Goal: Transaction & Acquisition: Purchase product/service

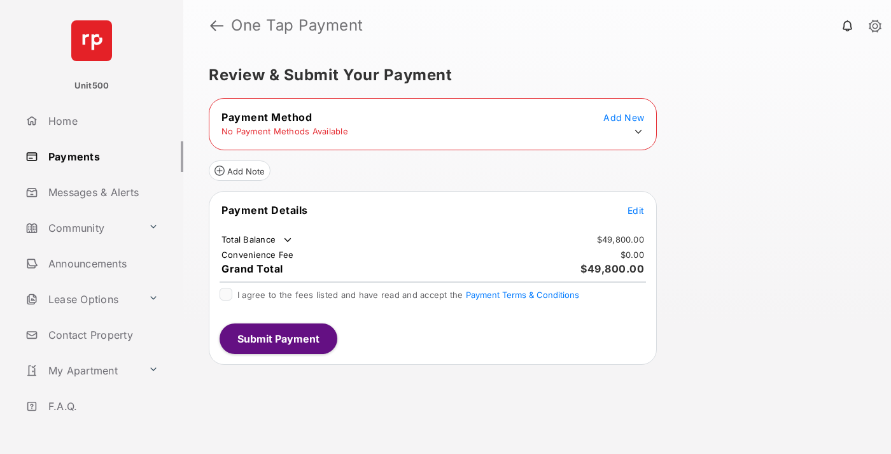
click at [636, 210] on span "Edit" at bounding box center [636, 210] width 17 height 11
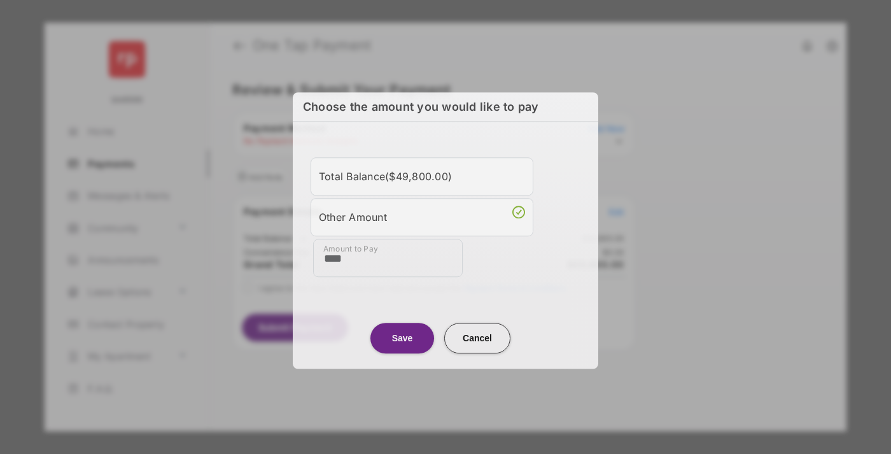
type input "****"
click at [402, 336] on button "Save" at bounding box center [403, 338] width 64 height 31
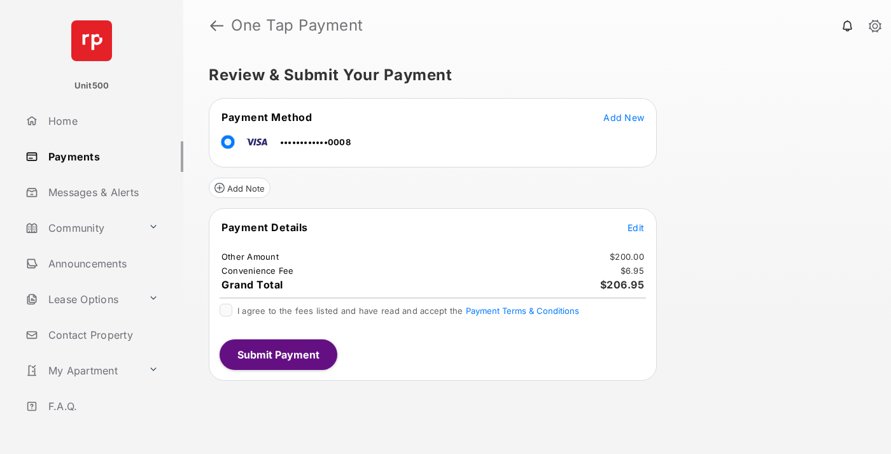
click at [278, 354] on button "Submit Payment" at bounding box center [279, 354] width 118 height 31
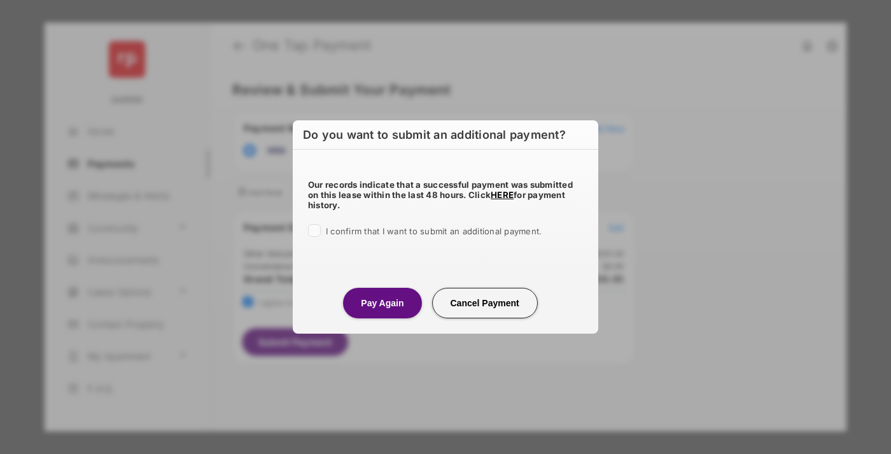
click at [382, 302] on button "Pay Again" at bounding box center [382, 303] width 78 height 31
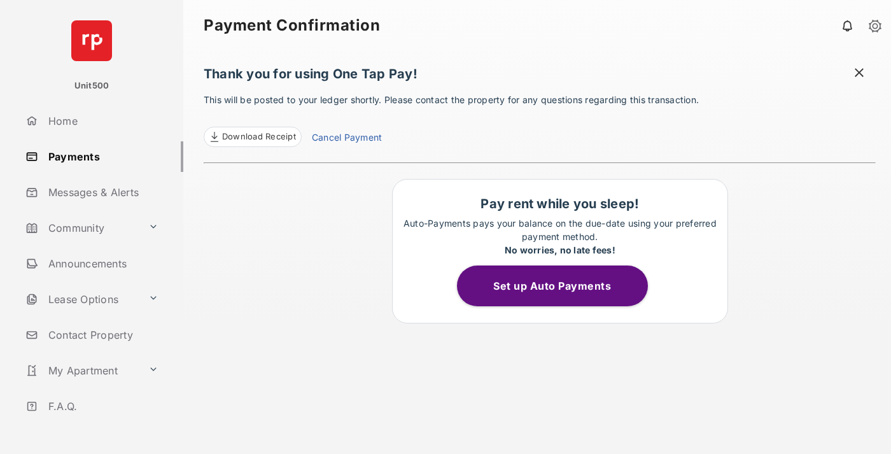
click at [860, 74] on span at bounding box center [859, 74] width 13 height 16
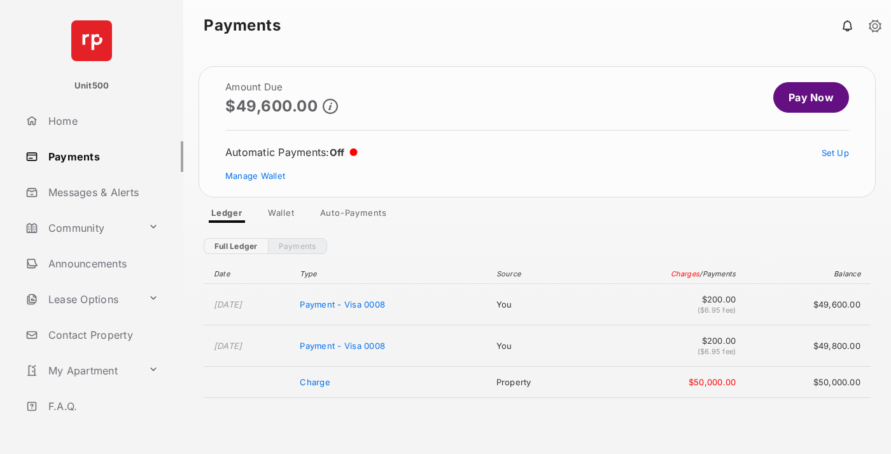
click at [255, 176] on link "Manage Wallet" at bounding box center [255, 176] width 60 height 10
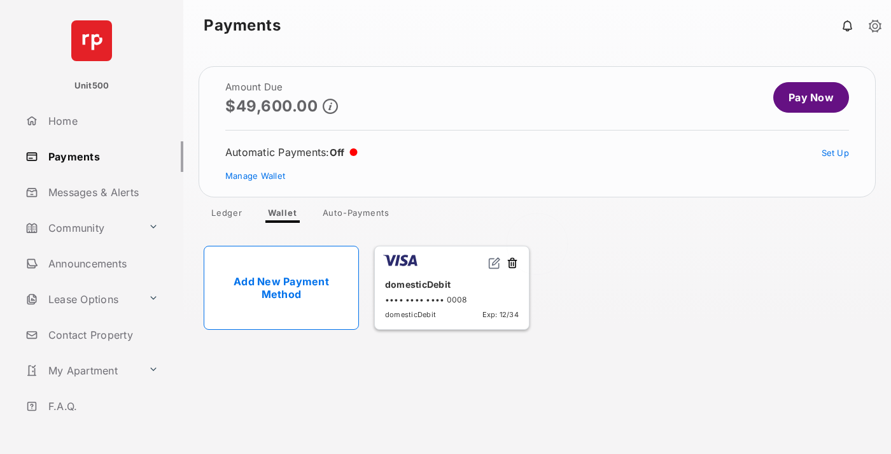
click at [513, 264] on button at bounding box center [512, 264] width 13 height 15
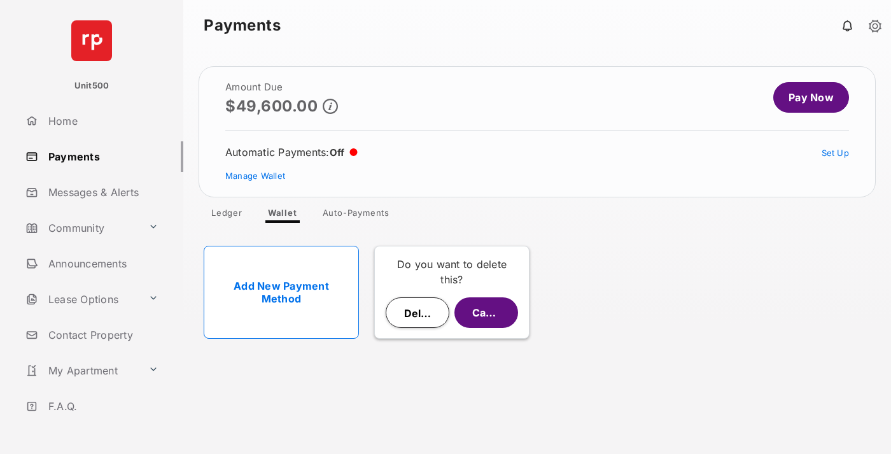
click at [418, 313] on button "Delete" at bounding box center [418, 312] width 64 height 31
